Goal: Task Accomplishment & Management: Complete application form

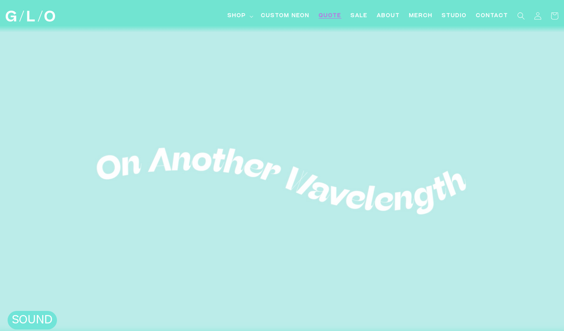
click at [329, 17] on span "Quote" at bounding box center [329, 16] width 23 height 8
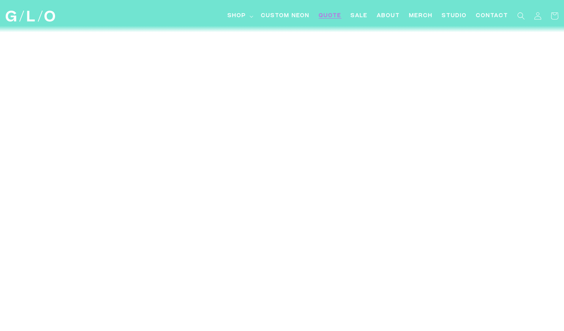
scroll to position [4124, 0]
